Goal: Information Seeking & Learning: Learn about a topic

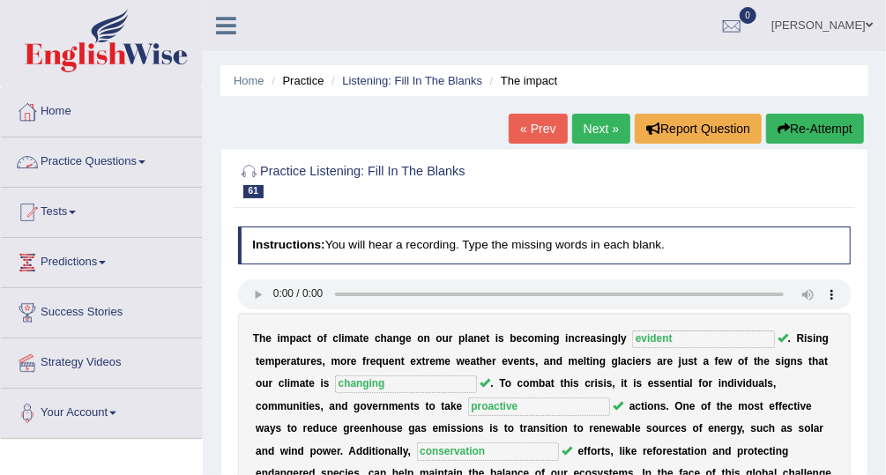
click at [126, 165] on link "Practice Questions" at bounding box center [101, 160] width 201 height 44
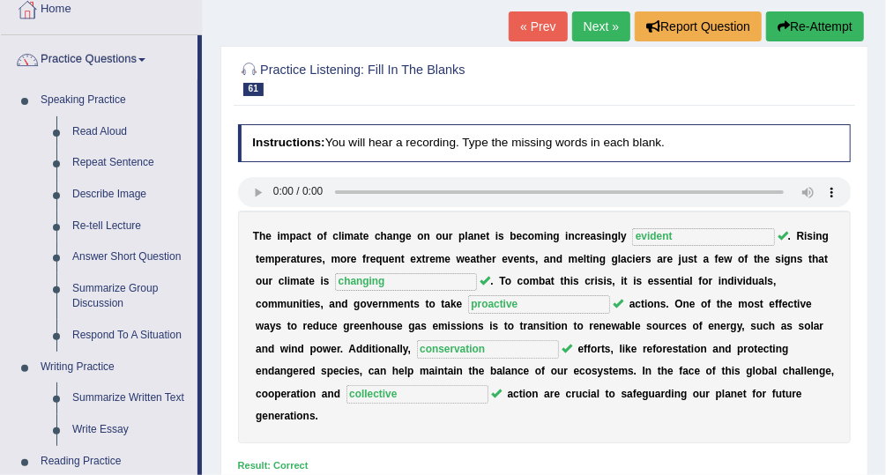
scroll to position [146, 0]
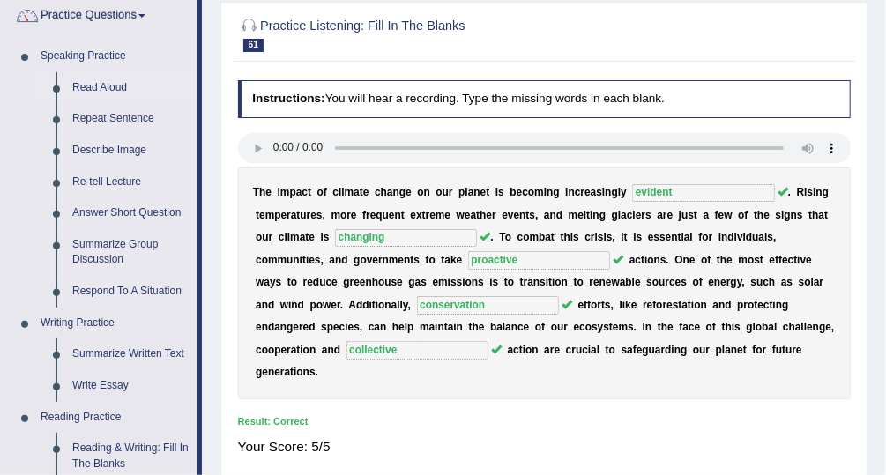
click at [103, 79] on link "Read Aloud" at bounding box center [130, 88] width 133 height 32
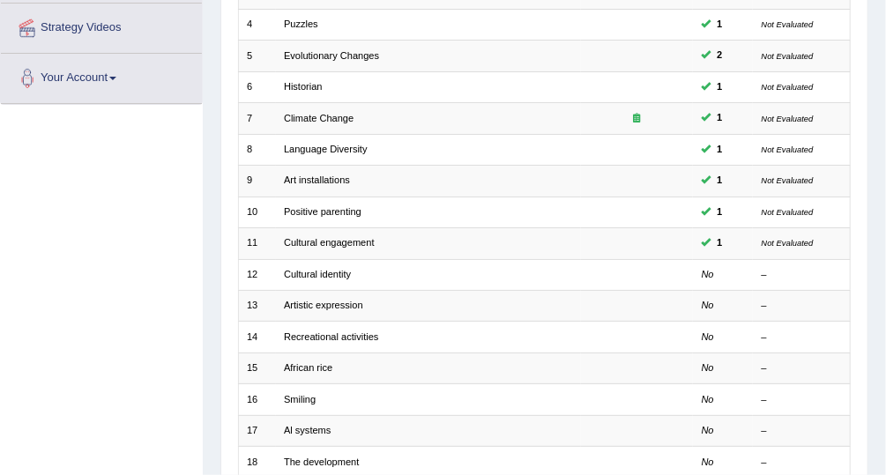
scroll to position [341, 0]
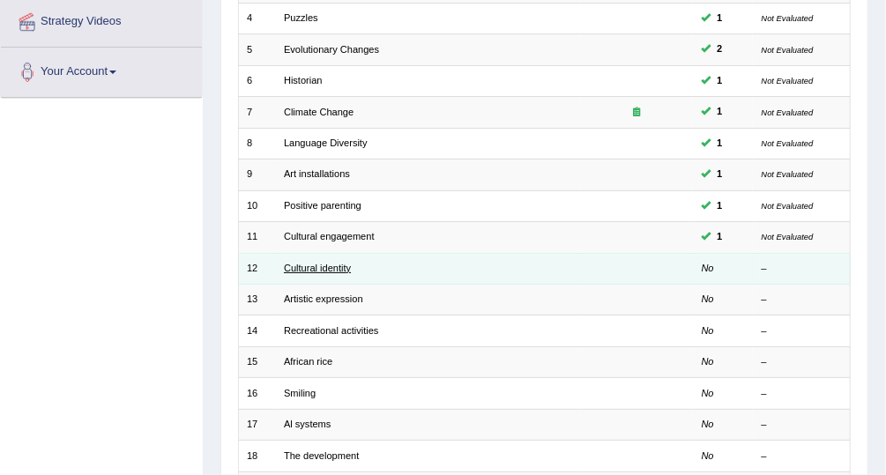
click at [340, 267] on link "Cultural identity" at bounding box center [317, 268] width 67 height 11
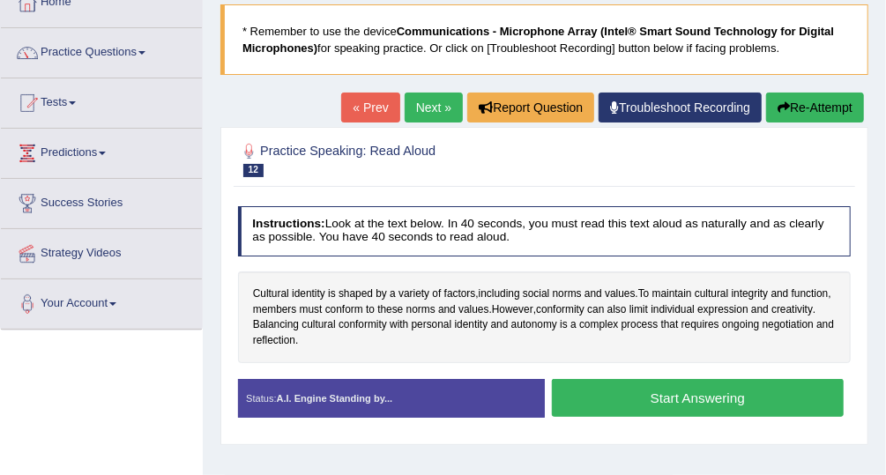
scroll to position [113, 0]
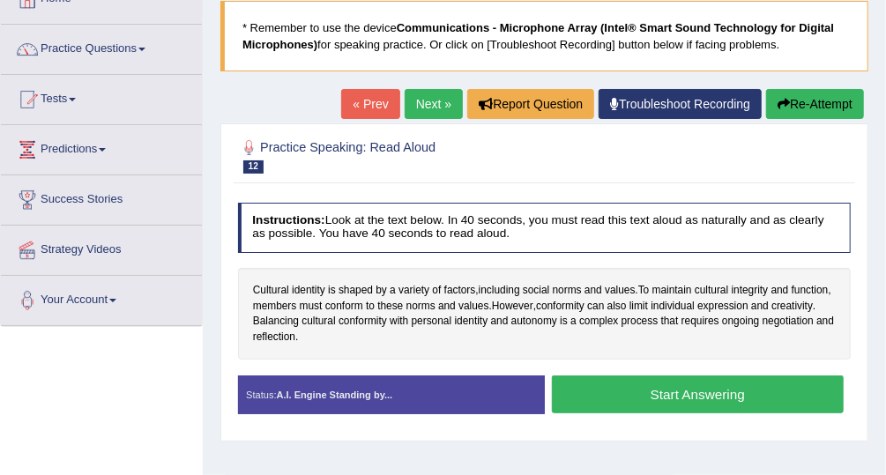
click at [713, 405] on button "Start Answering" at bounding box center [698, 395] width 292 height 38
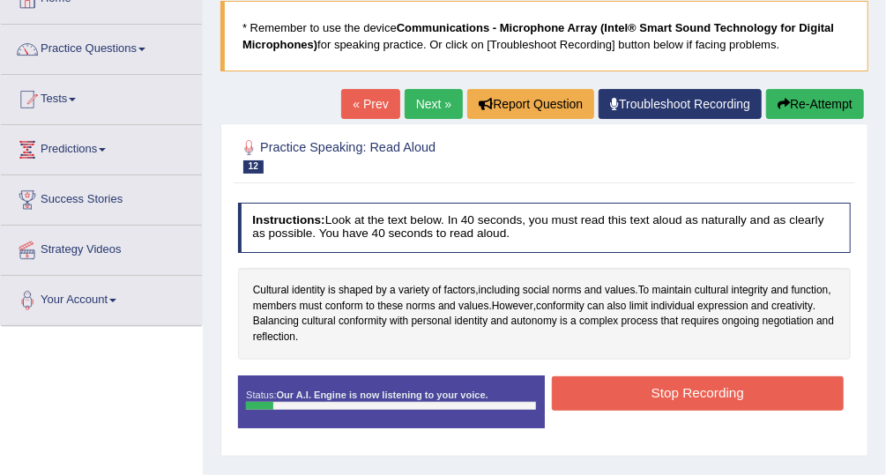
click at [823, 110] on button "Re-Attempt" at bounding box center [816, 104] width 98 height 30
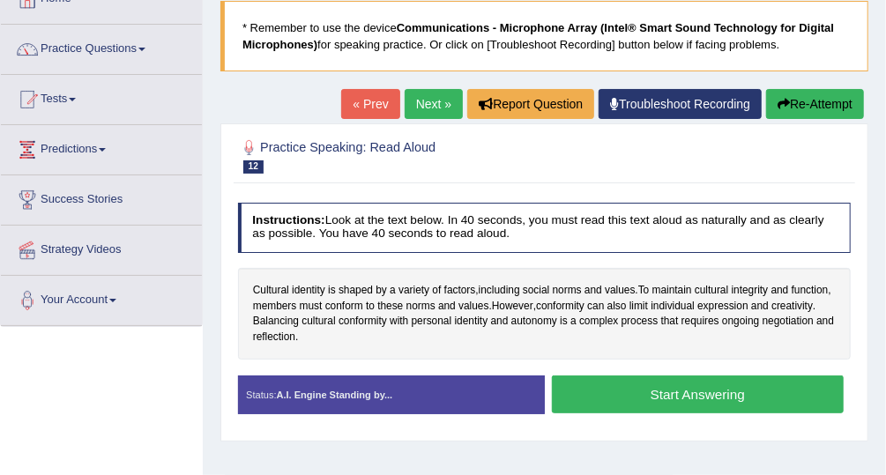
click at [621, 389] on button "Start Answering" at bounding box center [698, 395] width 292 height 38
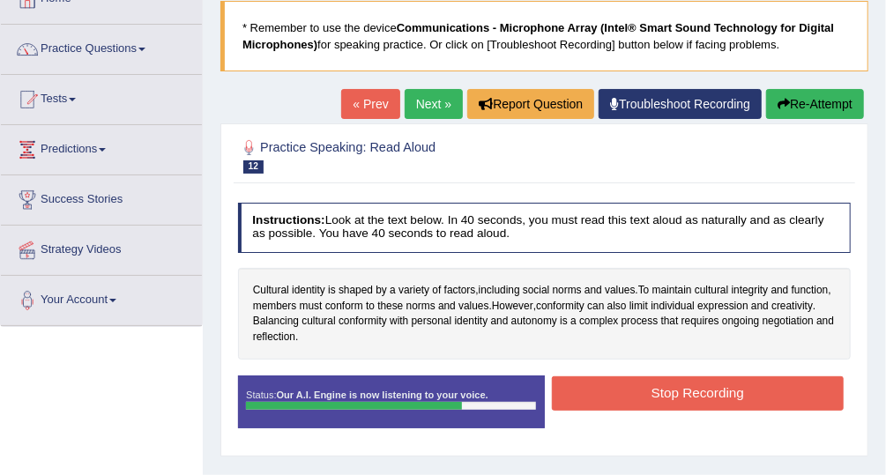
click at [621, 389] on button "Stop Recording" at bounding box center [698, 394] width 292 height 34
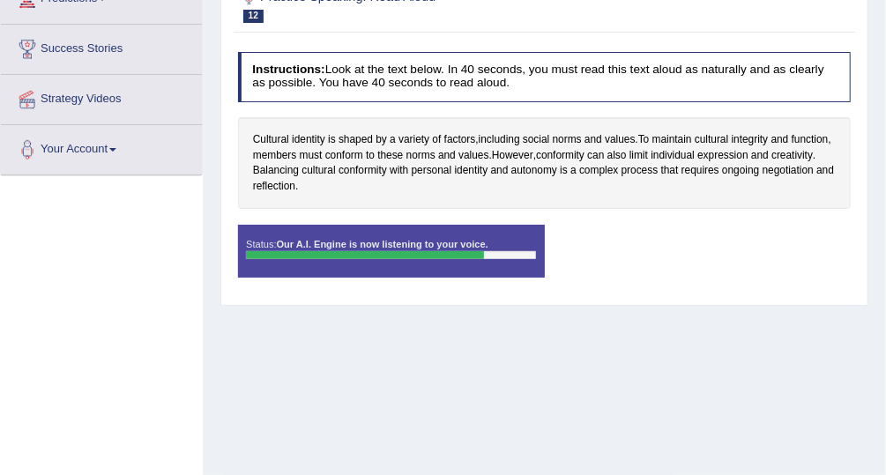
scroll to position [268, 0]
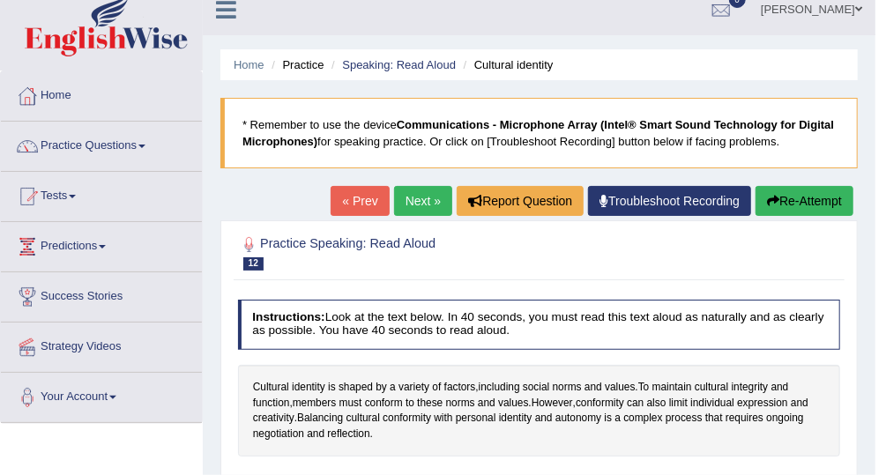
scroll to position [72, 0]
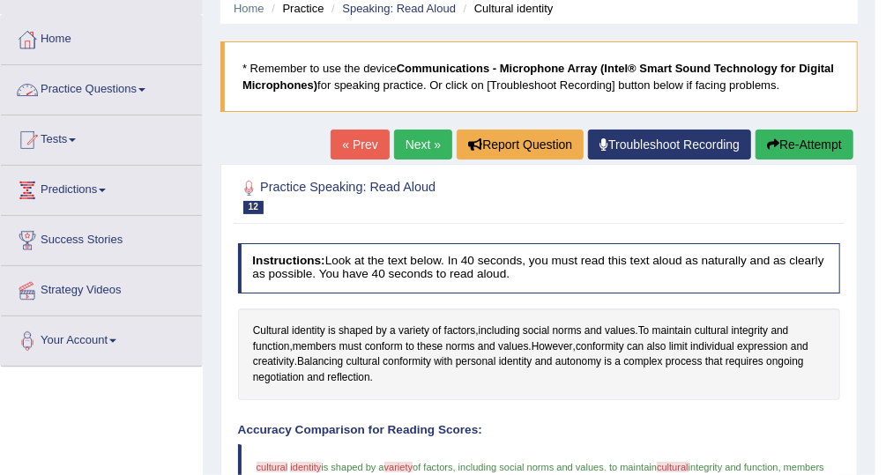
click at [119, 88] on link "Practice Questions" at bounding box center [101, 87] width 201 height 44
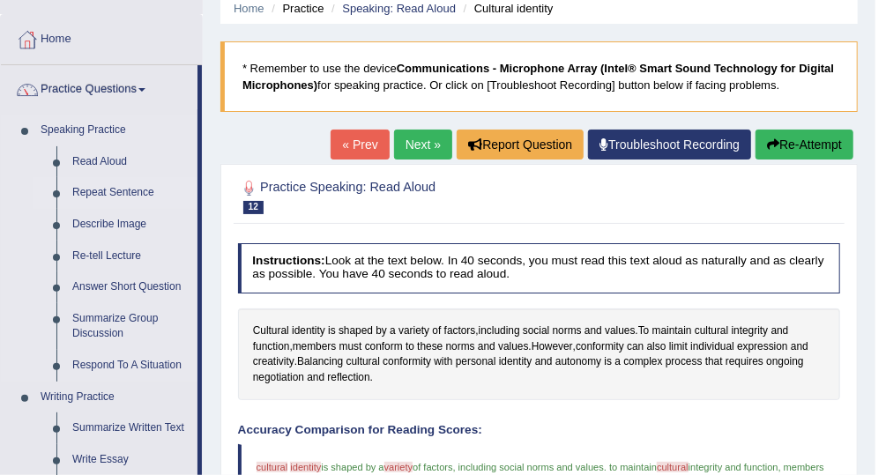
click at [116, 191] on link "Repeat Sentence" at bounding box center [130, 193] width 133 height 32
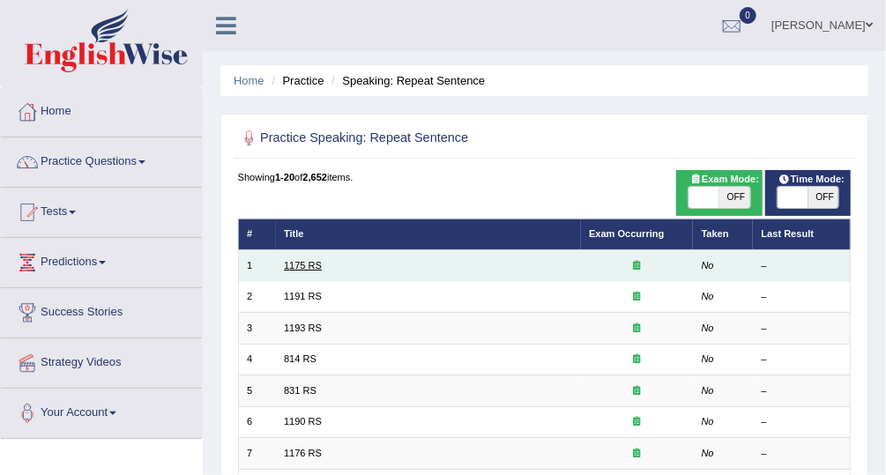
click at [305, 263] on link "1175 RS" at bounding box center [303, 265] width 38 height 11
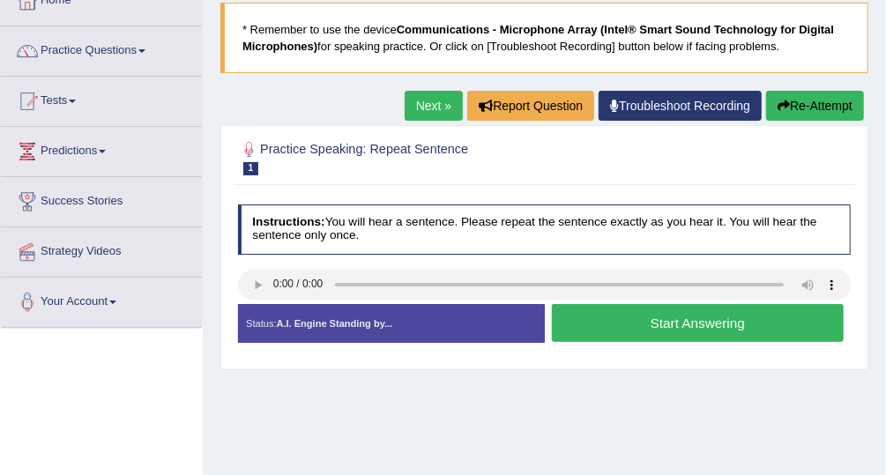
scroll to position [114, 0]
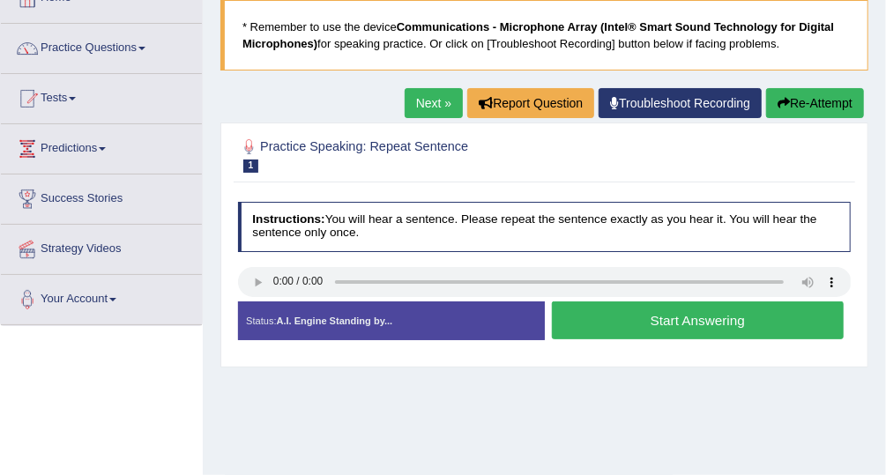
click at [677, 320] on button "Start Answering" at bounding box center [698, 321] width 292 height 38
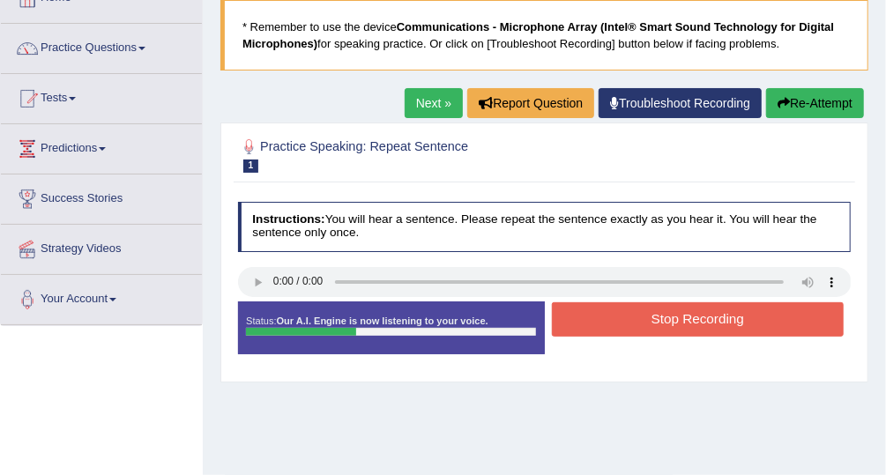
click at [677, 320] on button "Stop Recording" at bounding box center [698, 320] width 292 height 34
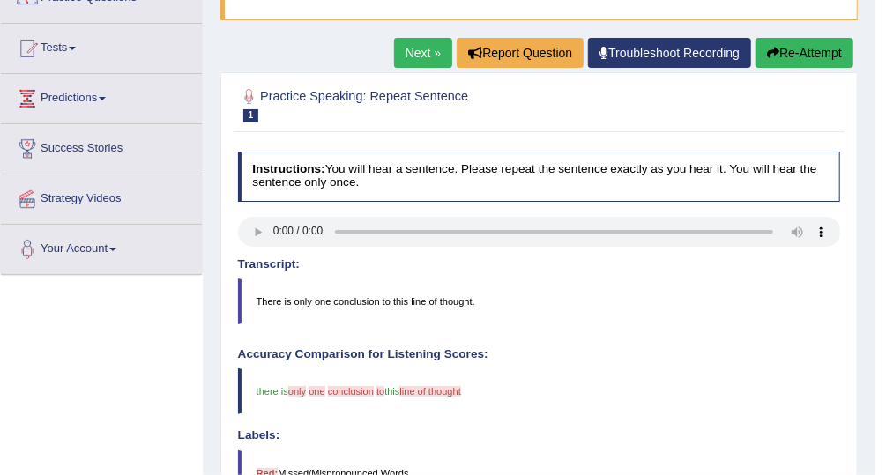
scroll to position [152, 0]
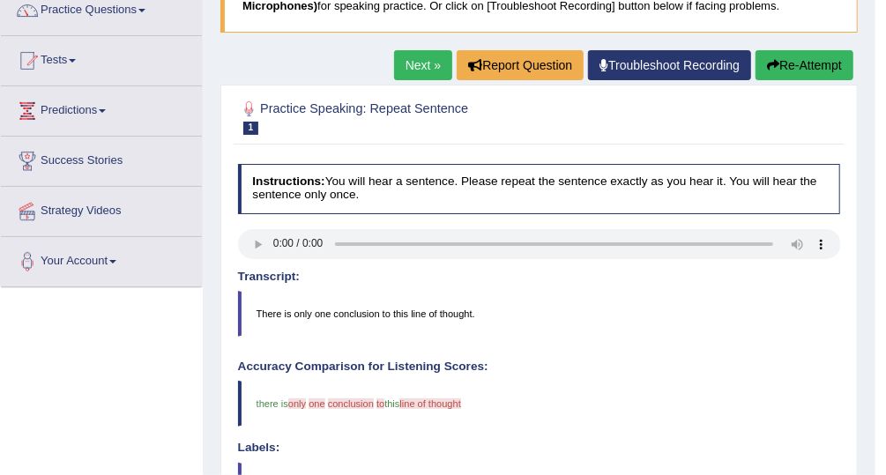
click at [436, 56] on link "Next »" at bounding box center [423, 65] width 58 height 30
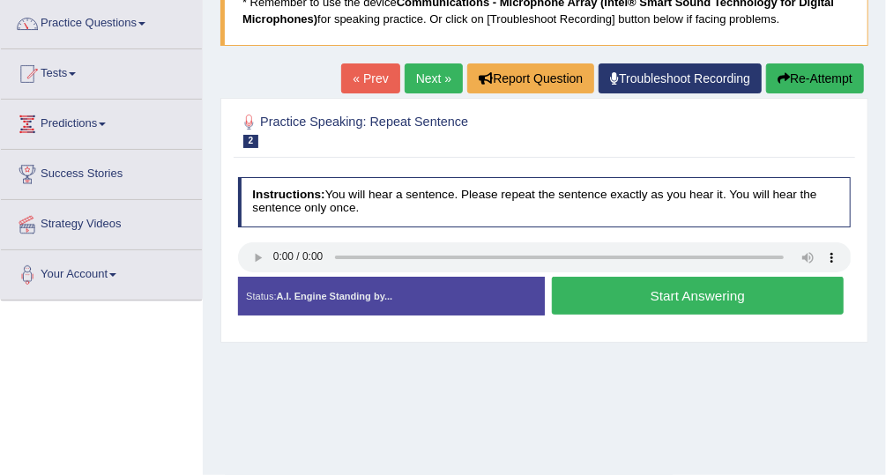
scroll to position [144, 0]
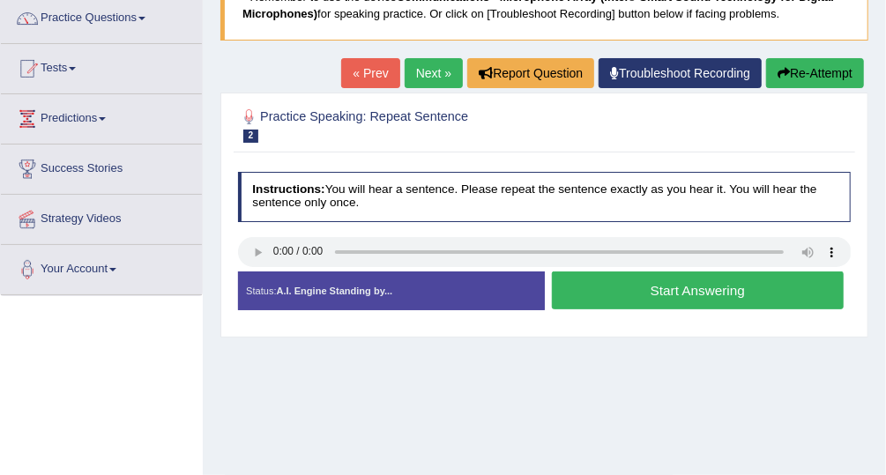
click at [660, 296] on button "Start Answering" at bounding box center [698, 291] width 292 height 38
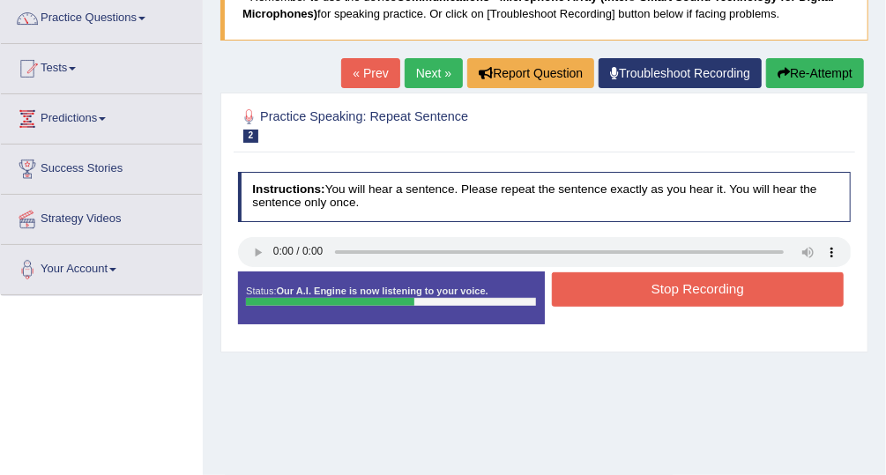
click at [660, 296] on button "Stop Recording" at bounding box center [698, 290] width 292 height 34
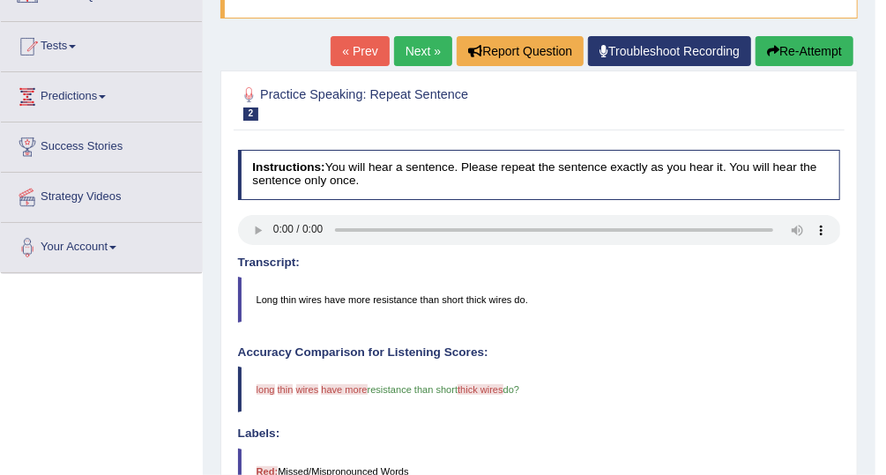
scroll to position [167, 0]
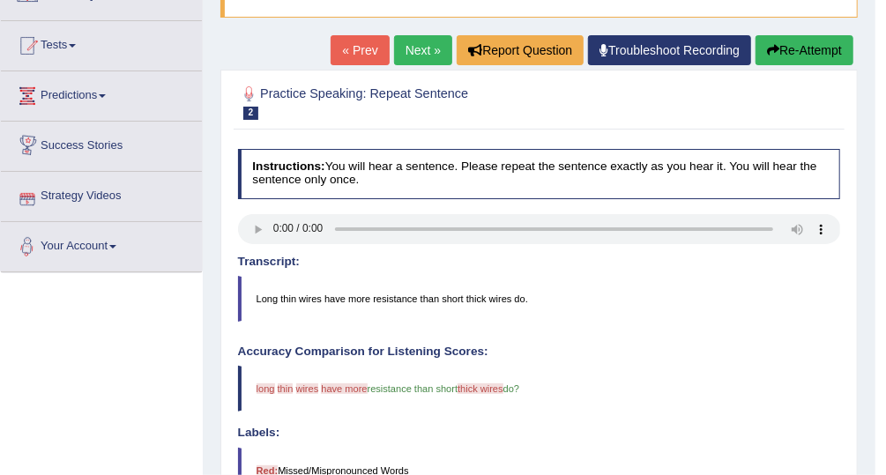
click at [94, 101] on link "Predictions" at bounding box center [101, 93] width 201 height 44
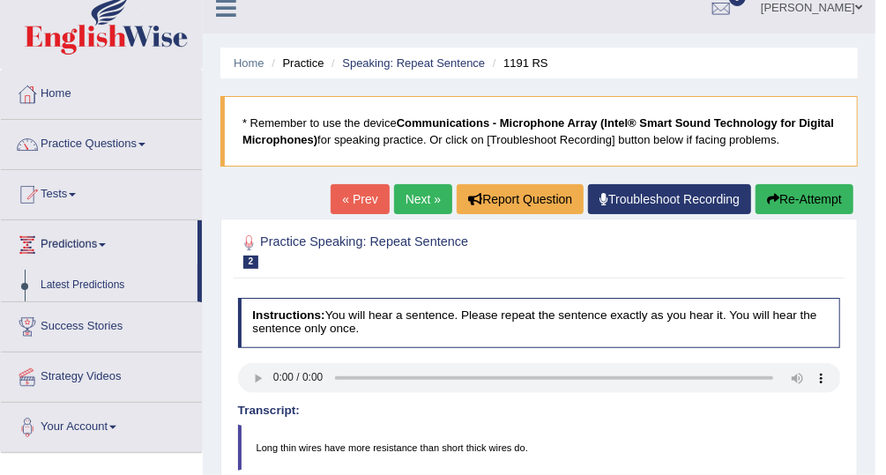
scroll to position [1, 0]
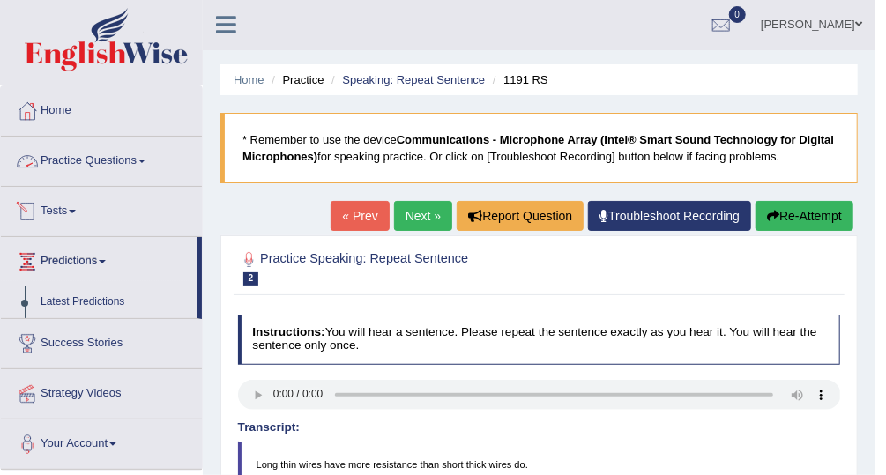
click at [121, 170] on link "Practice Questions" at bounding box center [101, 159] width 201 height 44
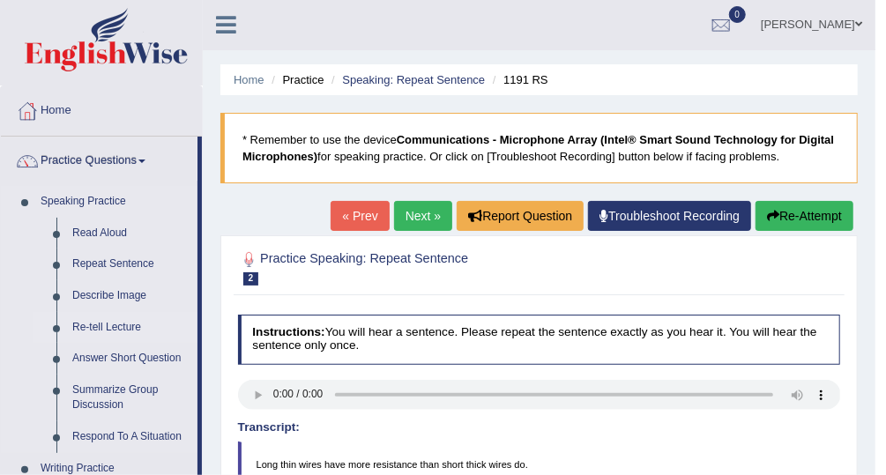
click at [105, 327] on link "Re-tell Lecture" at bounding box center [130, 328] width 133 height 32
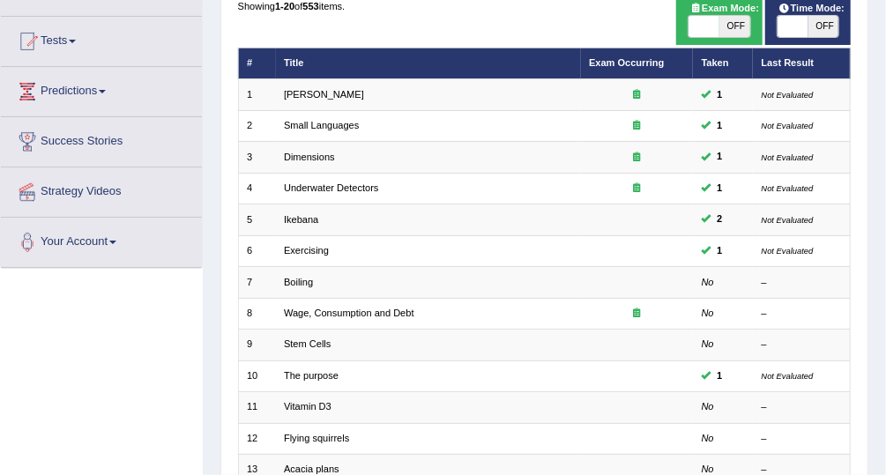
scroll to position [165, 0]
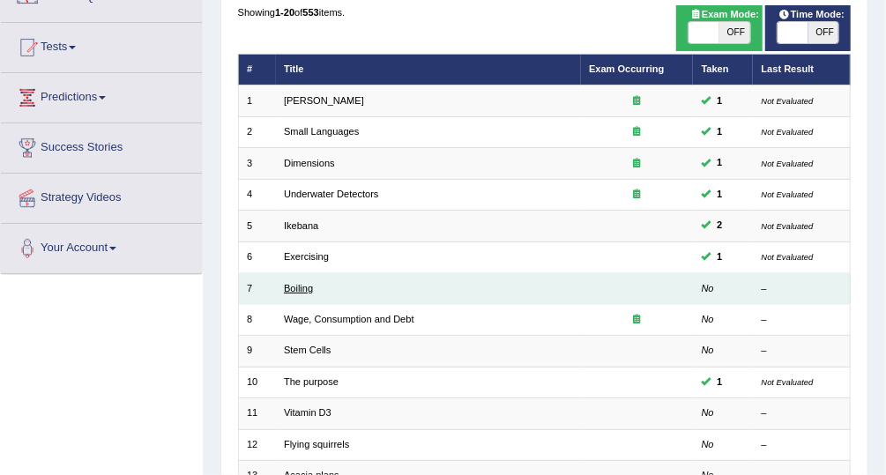
click at [302, 290] on link "Boiling" at bounding box center [298, 288] width 29 height 11
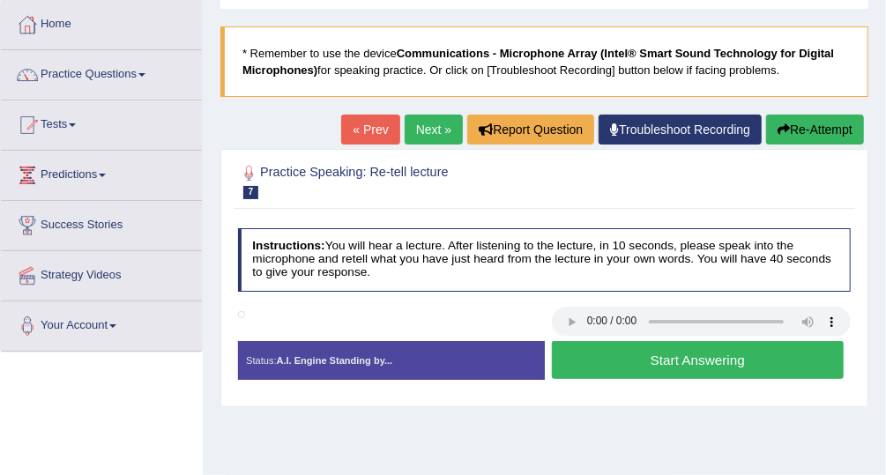
scroll to position [97, 0]
